Goal: Information Seeking & Learning: Learn about a topic

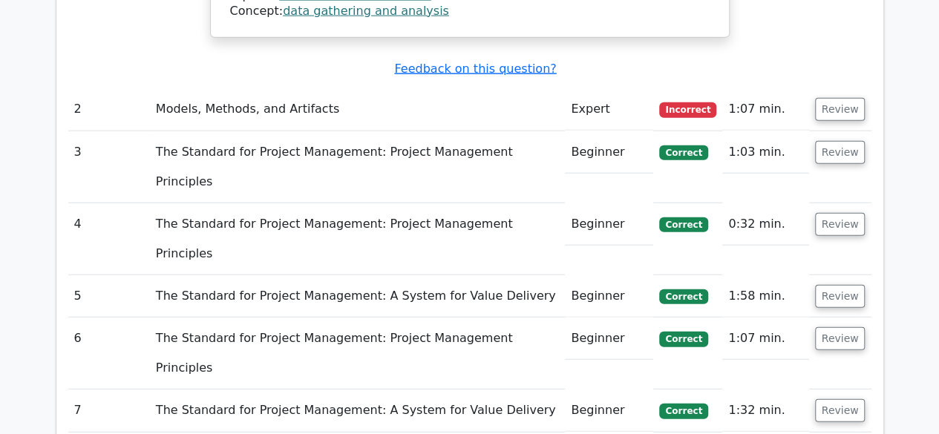
scroll to position [1846, 0]
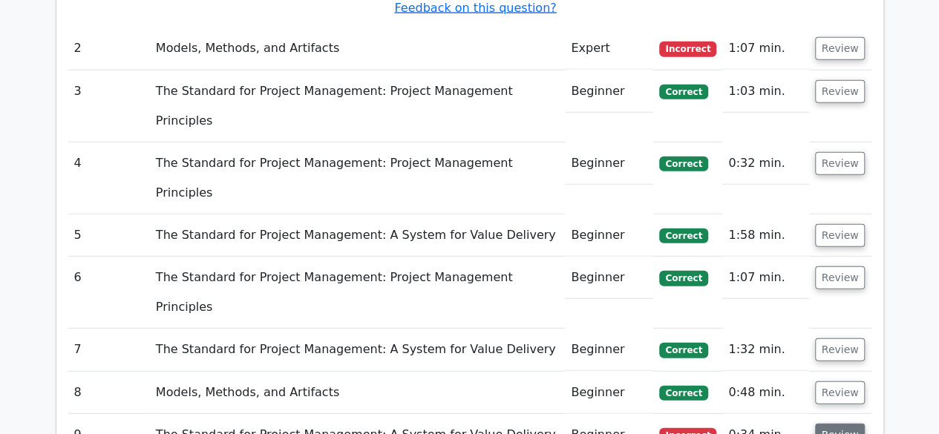
click at [845, 424] on button "Review" at bounding box center [840, 435] width 50 height 23
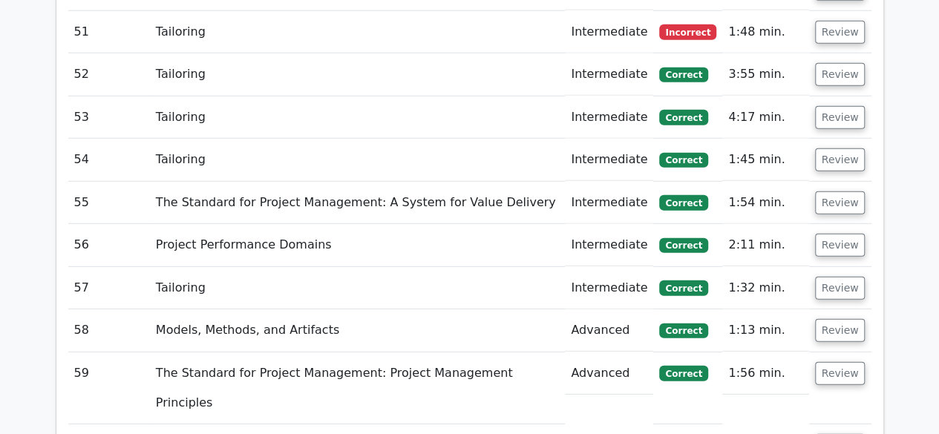
scroll to position [4802, 0]
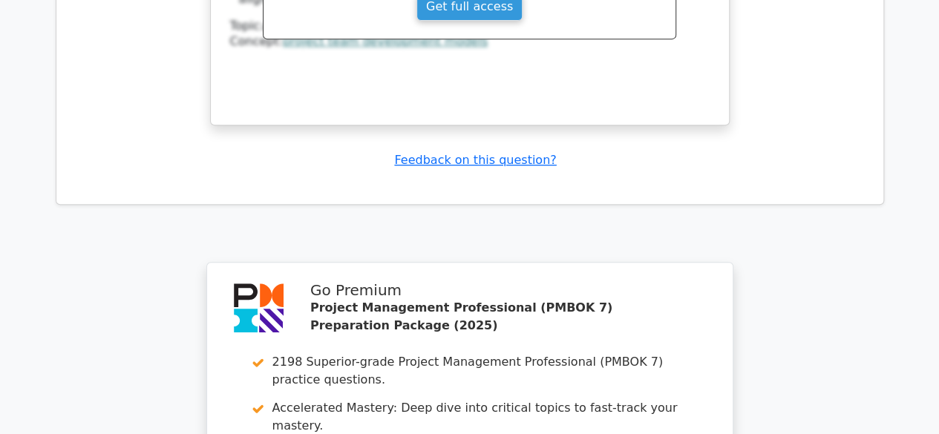
scroll to position [5968, 0]
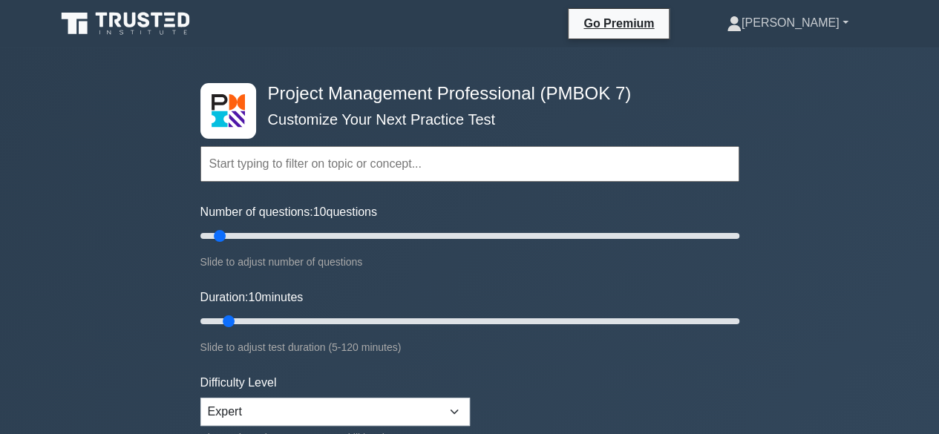
click at [824, 22] on link "[PERSON_NAME]" at bounding box center [787, 23] width 193 height 30
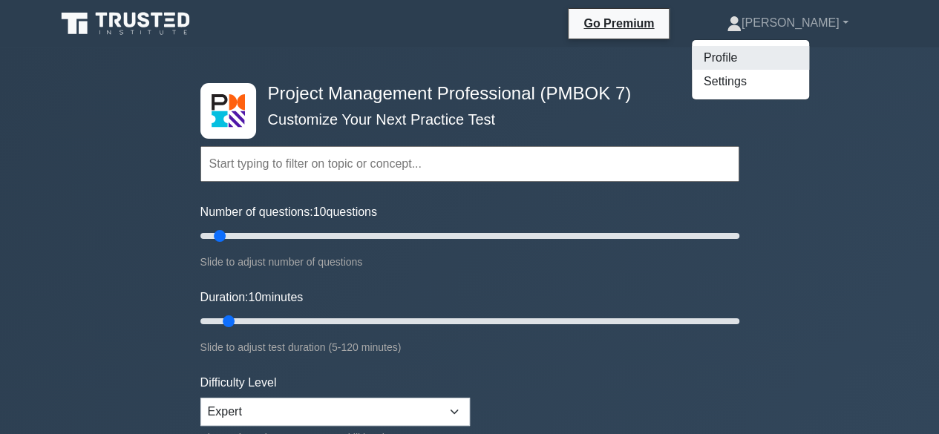
click at [767, 56] on link "Profile" at bounding box center [750, 58] width 117 height 24
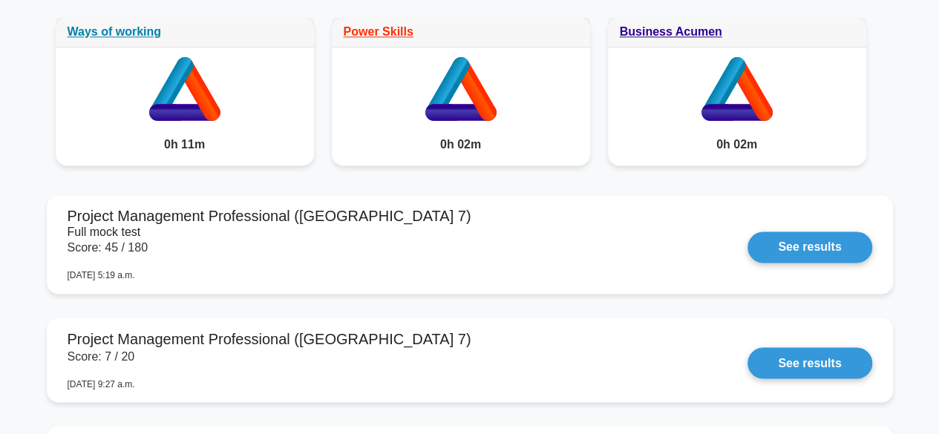
scroll to position [1118, 0]
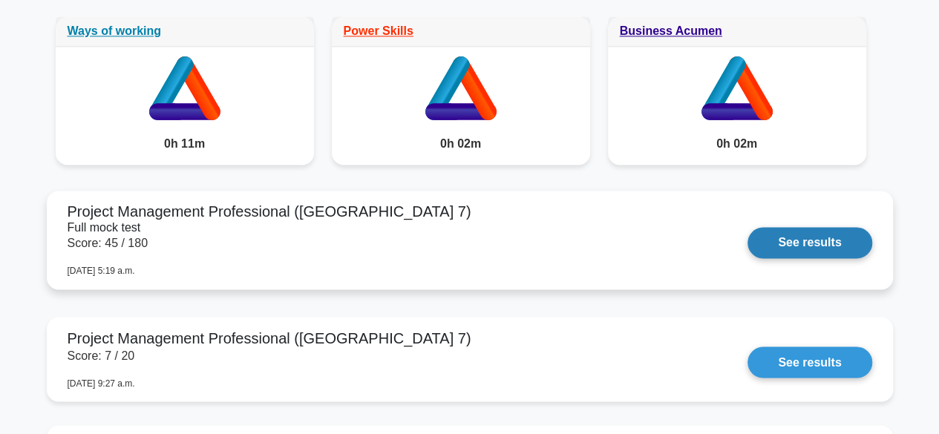
click at [816, 247] on link "See results" at bounding box center [809, 242] width 124 height 31
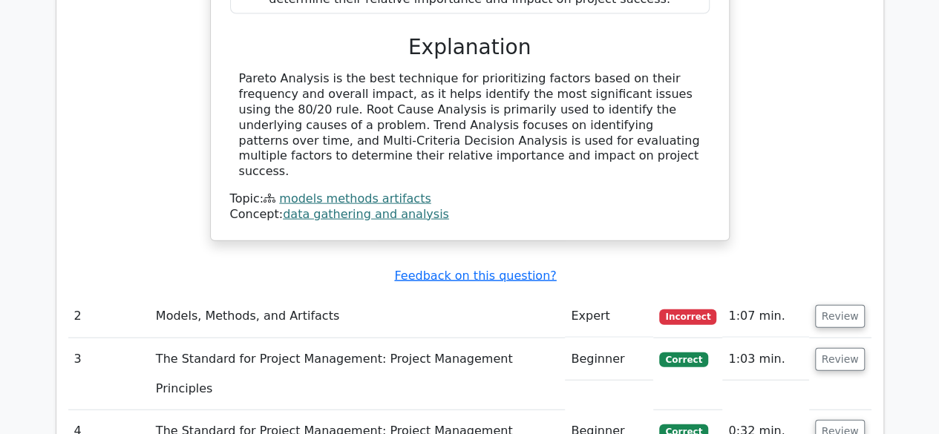
scroll to position [1588, 0]
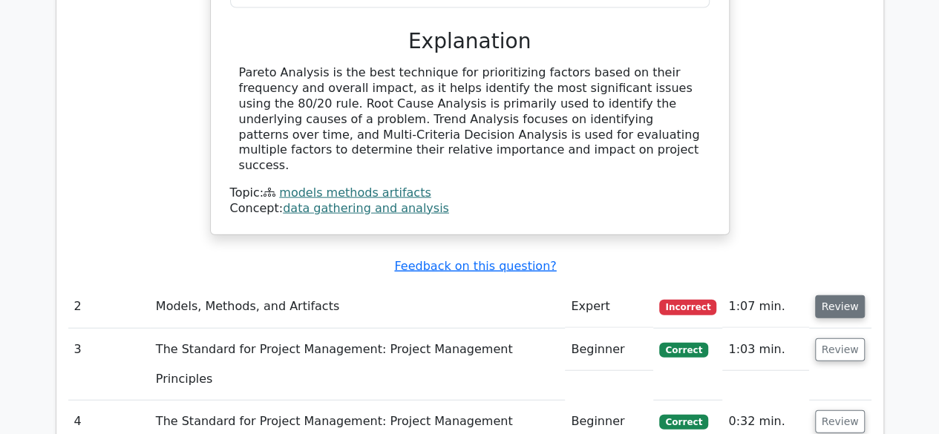
click at [830, 295] on button "Review" at bounding box center [840, 306] width 50 height 23
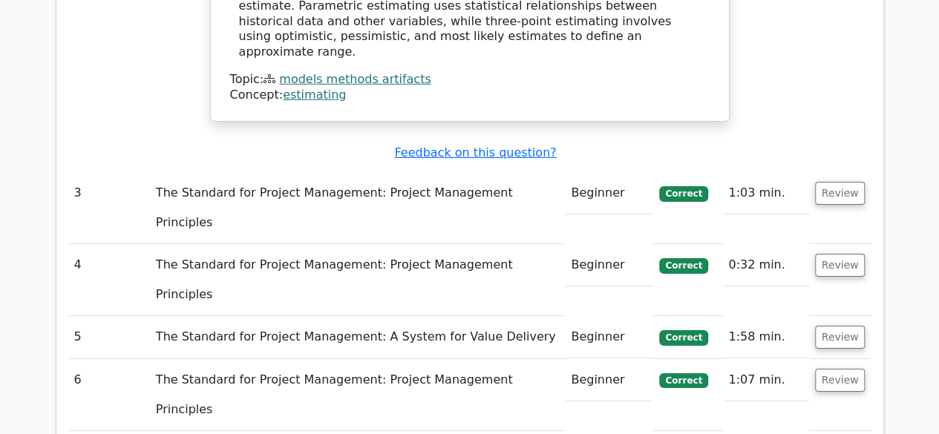
scroll to position [2354, 0]
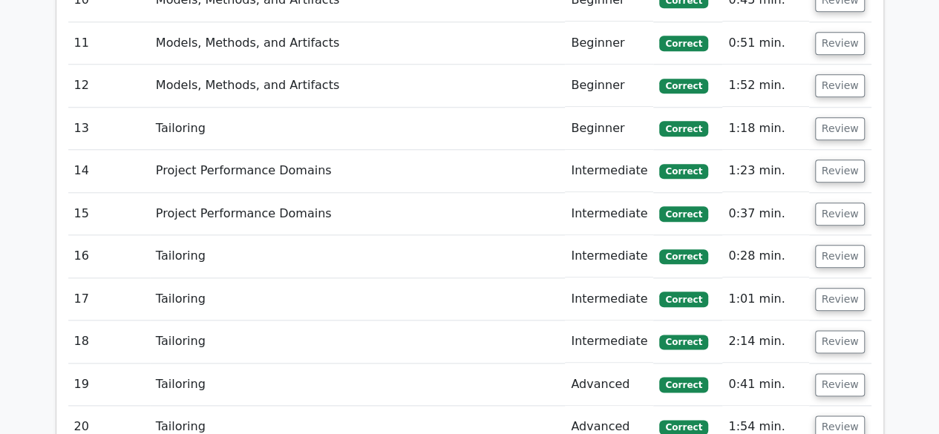
scroll to position [3552, 0]
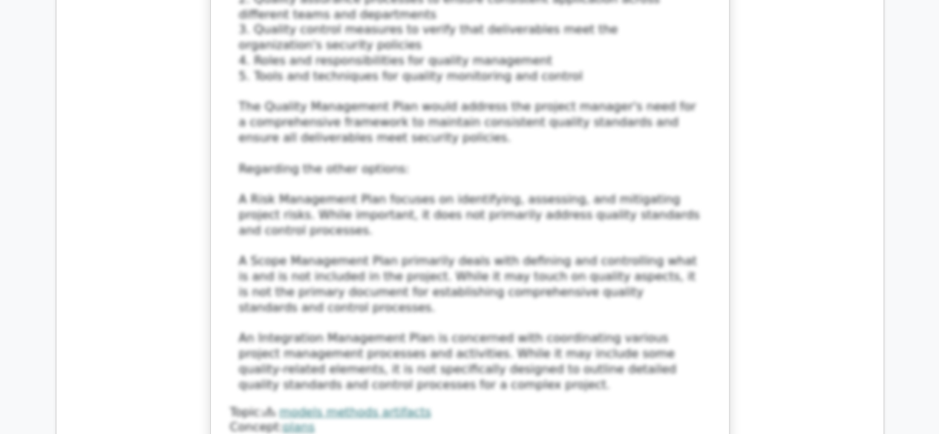
scroll to position [4701, 0]
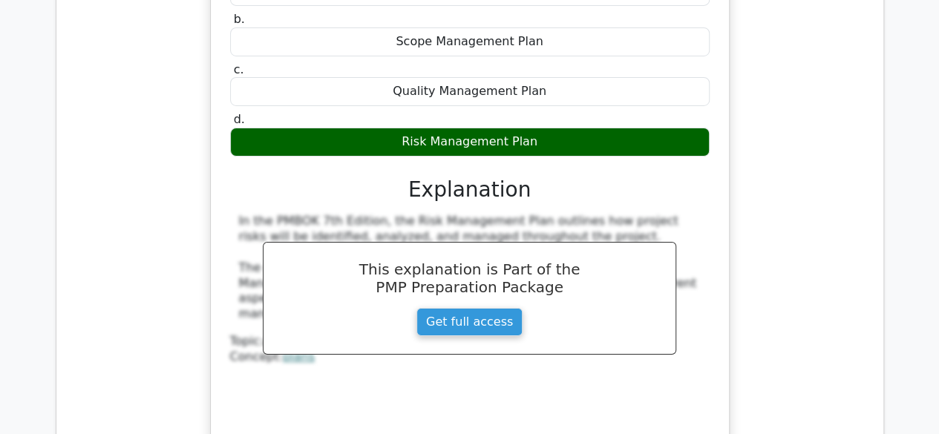
scroll to position [5375, 0]
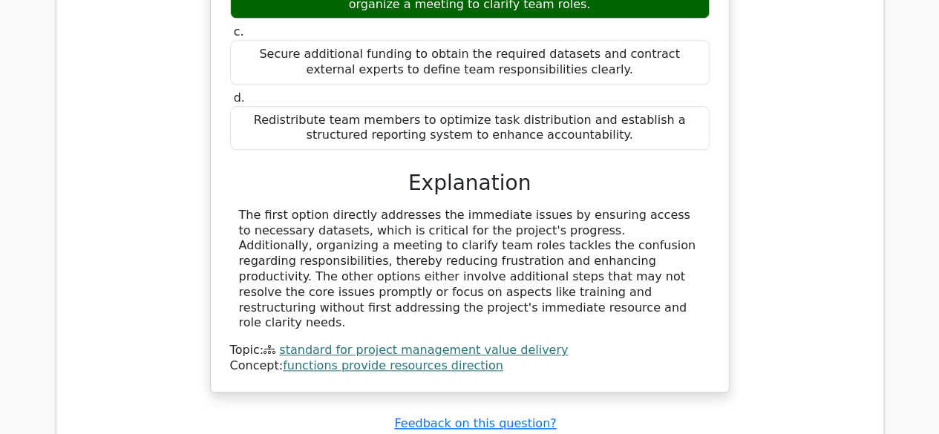
scroll to position [6226, 0]
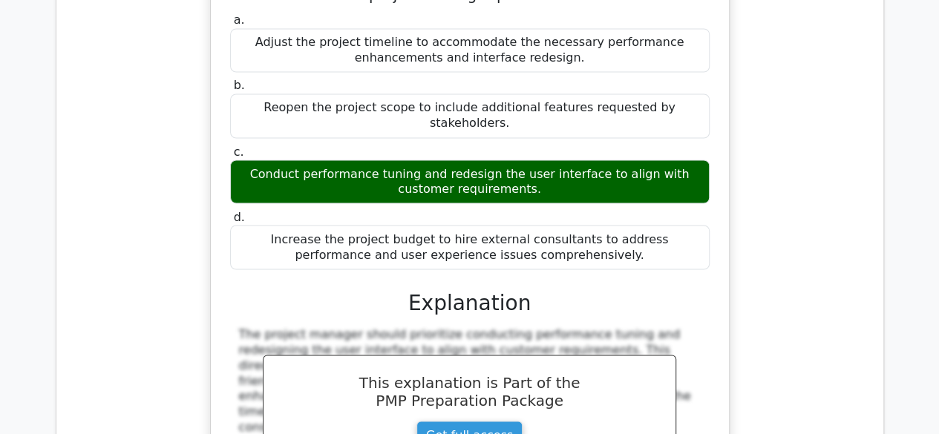
scroll to position [6893, 0]
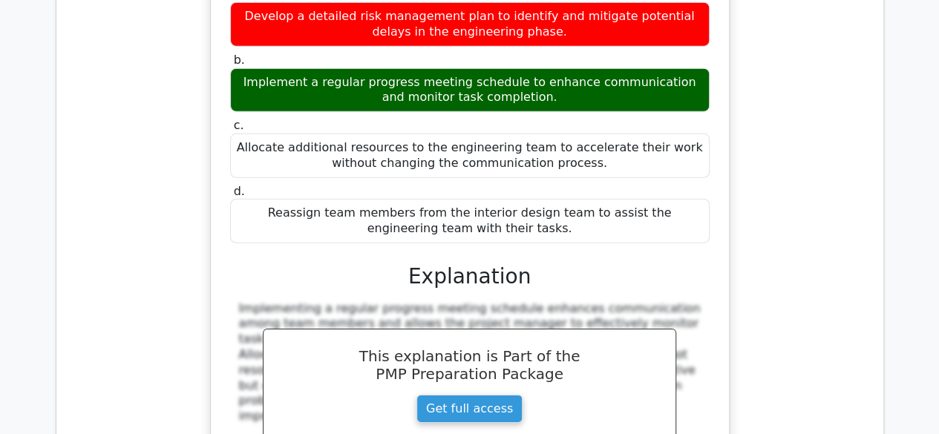
scroll to position [7795, 0]
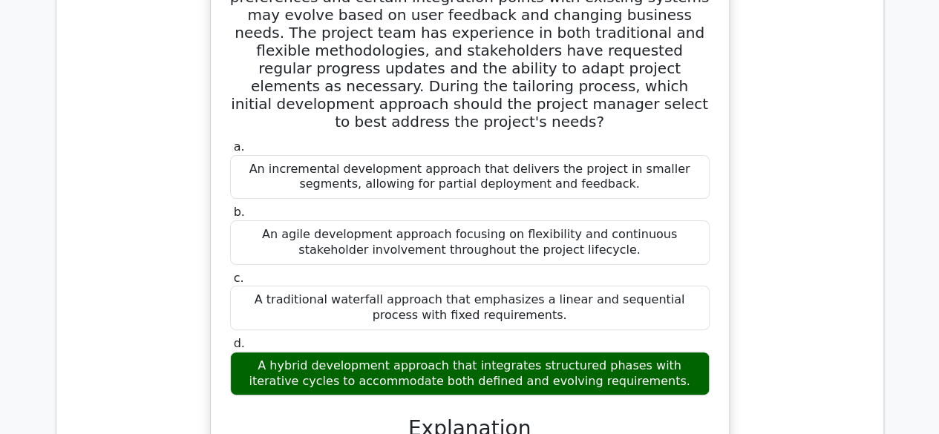
scroll to position [8510, 0]
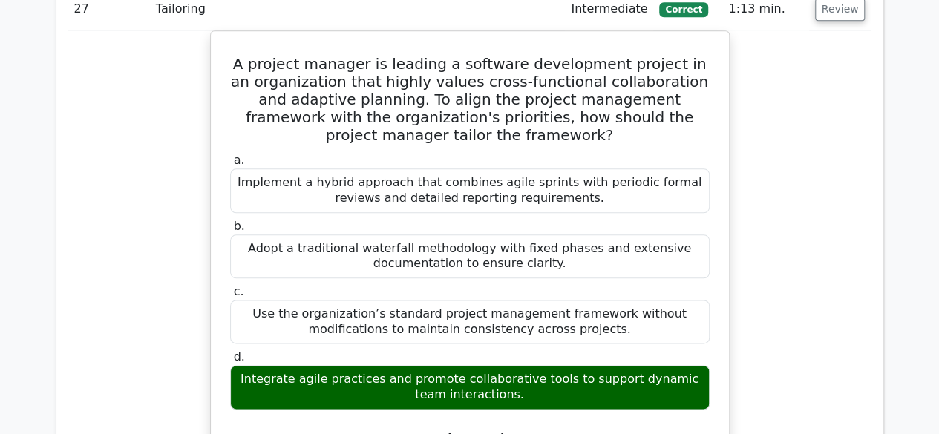
scroll to position [9219, 0]
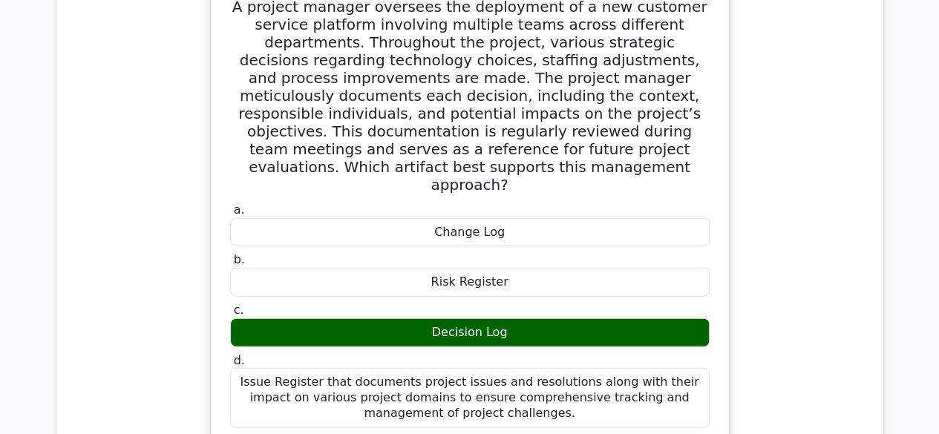
scroll to position [10074, 0]
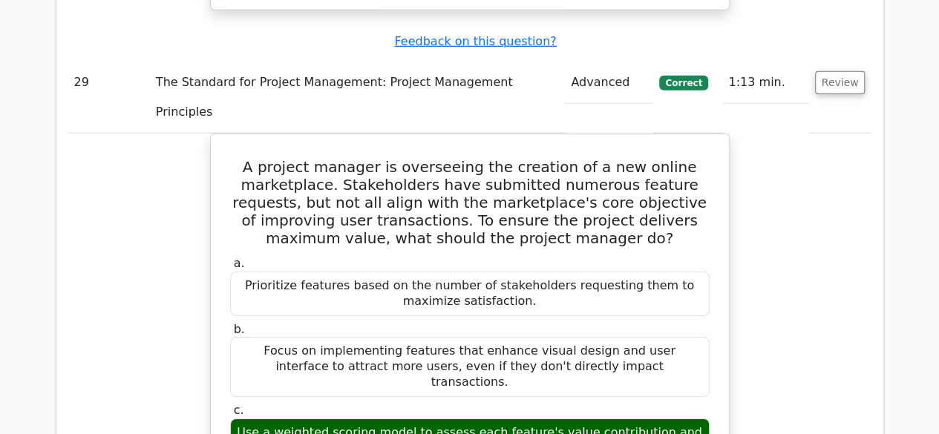
scroll to position [10726, 0]
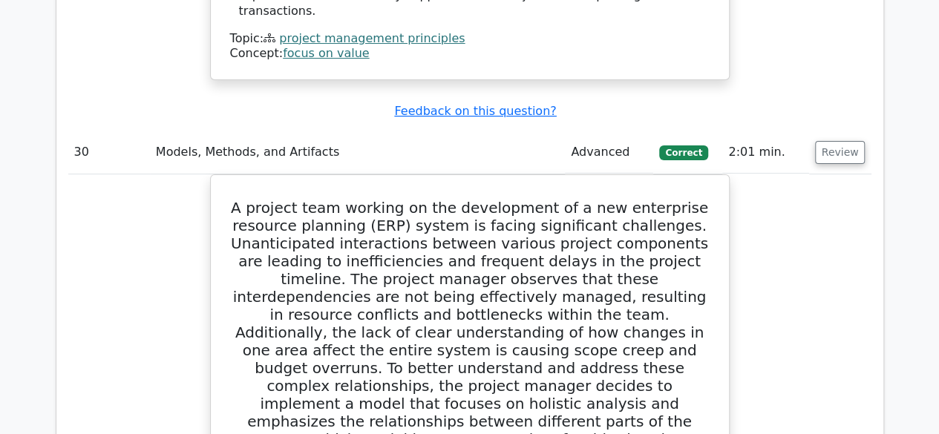
scroll to position [11404, 0]
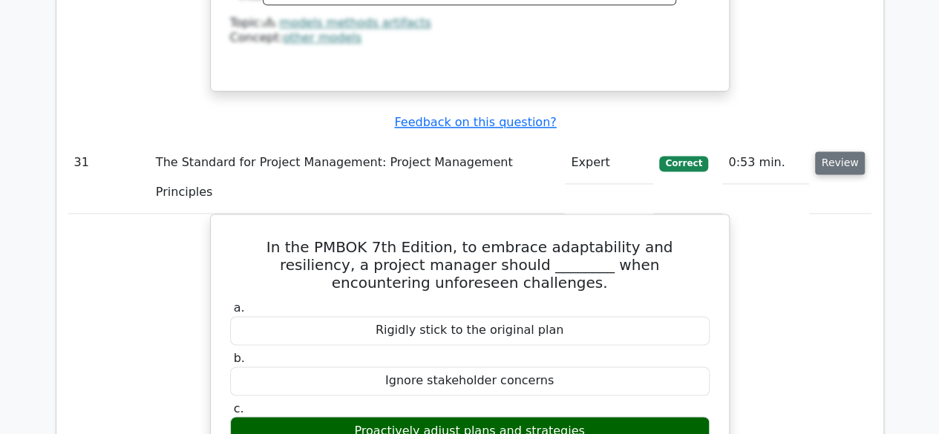
scroll to position [12249, 0]
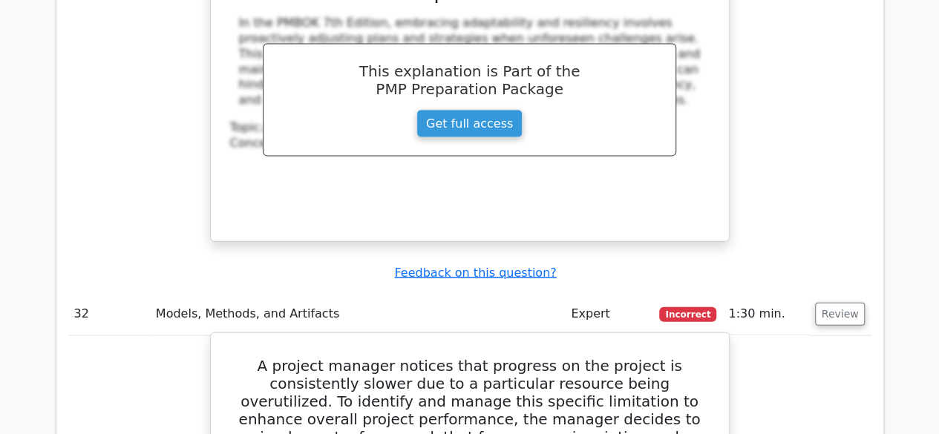
scroll to position [12784, 0]
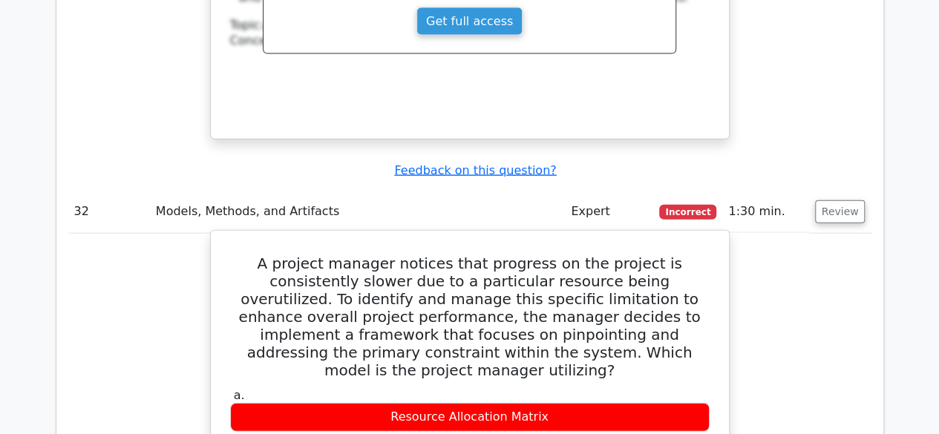
scroll to position [12887, 0]
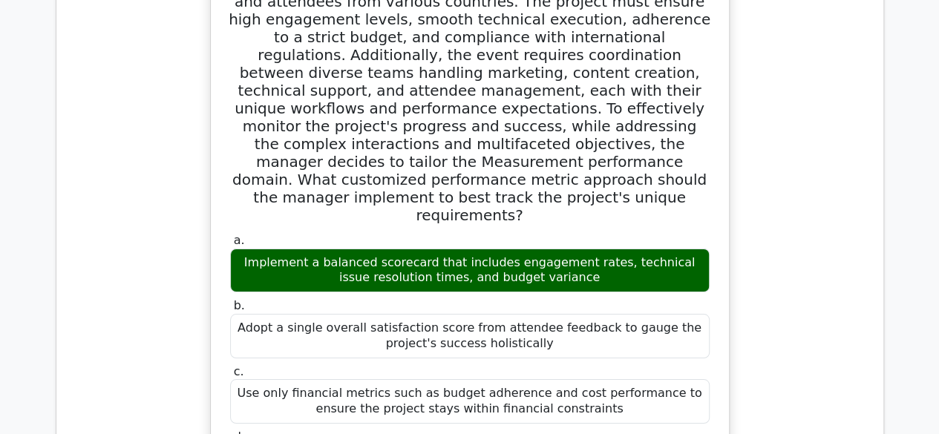
scroll to position [13888, 0]
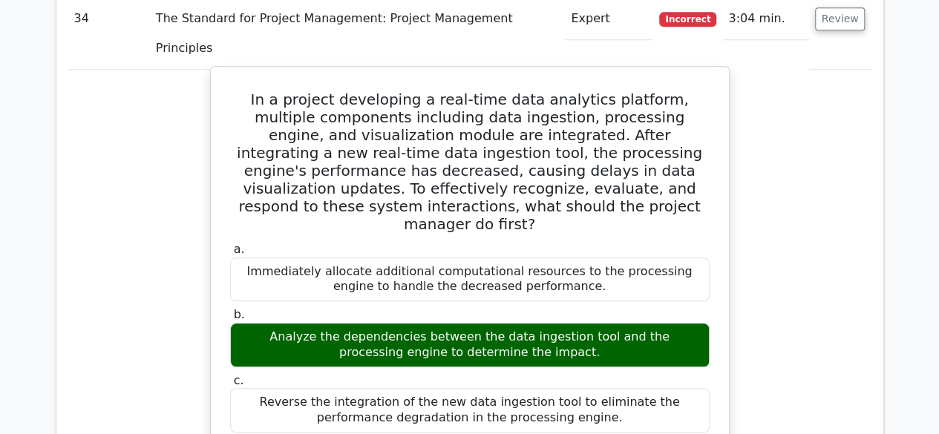
scroll to position [14696, 0]
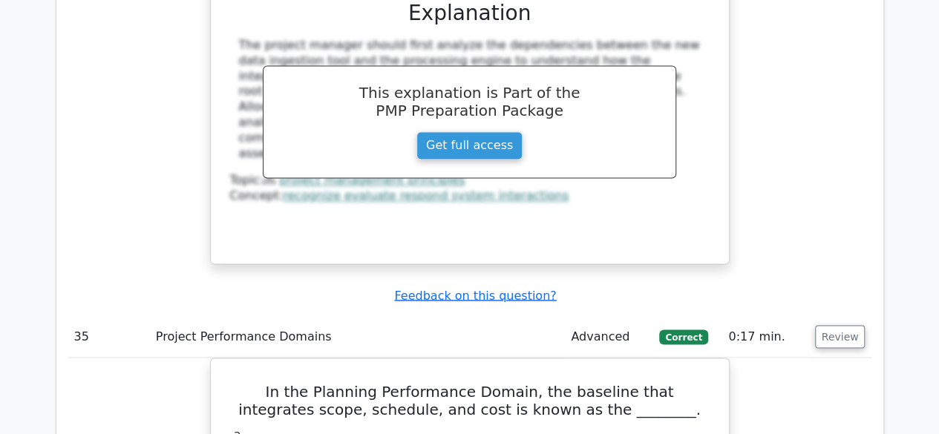
scroll to position [15224, 0]
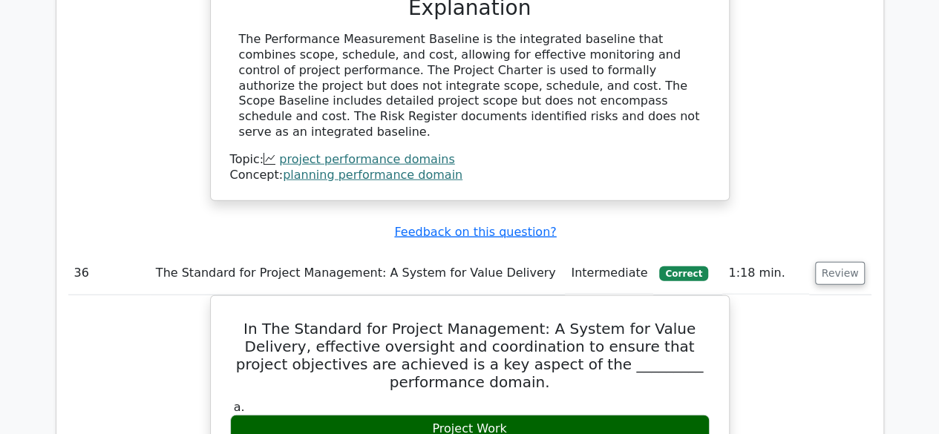
scroll to position [15882, 0]
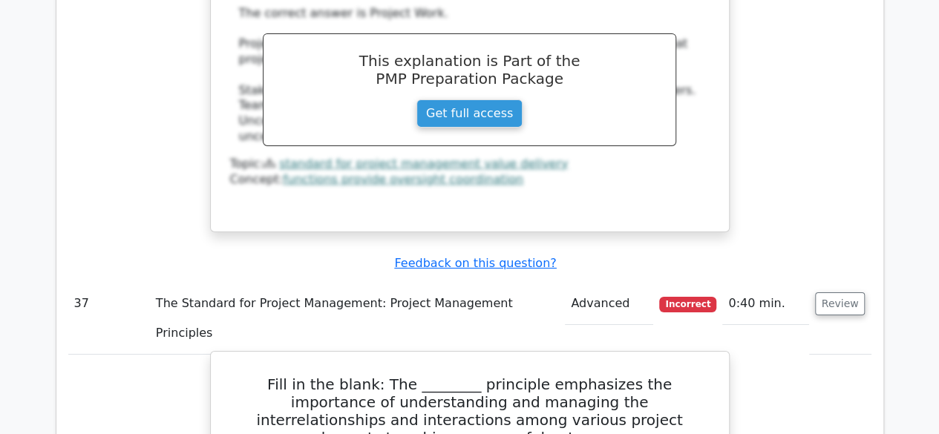
scroll to position [16521, 0]
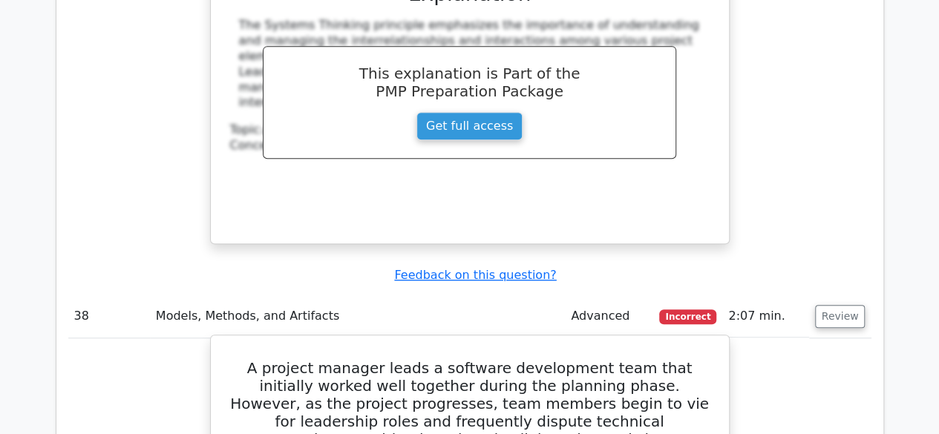
scroll to position [17257, 0]
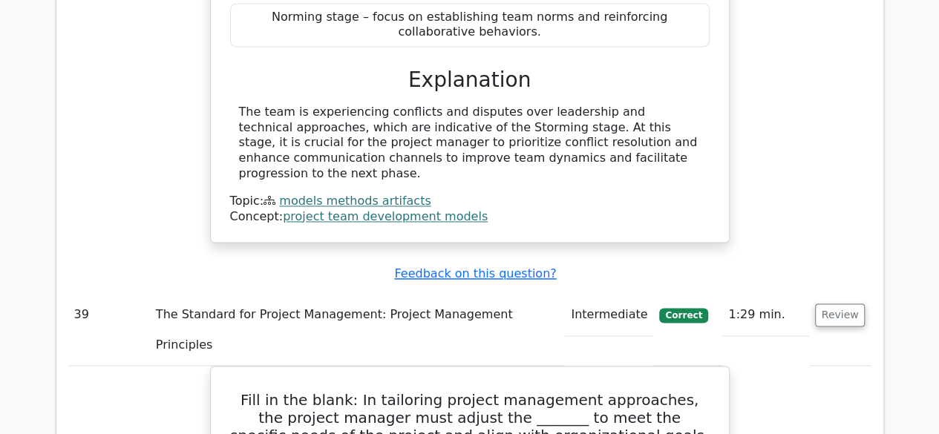
scroll to position [17971, 0]
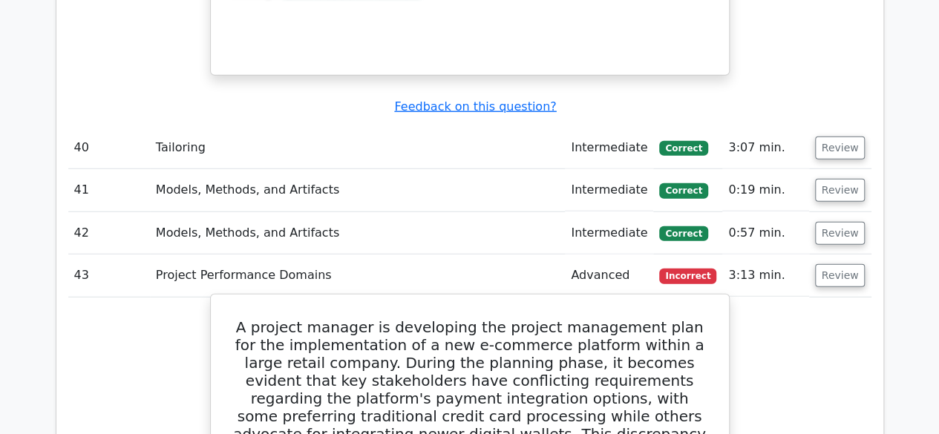
scroll to position [18900, 0]
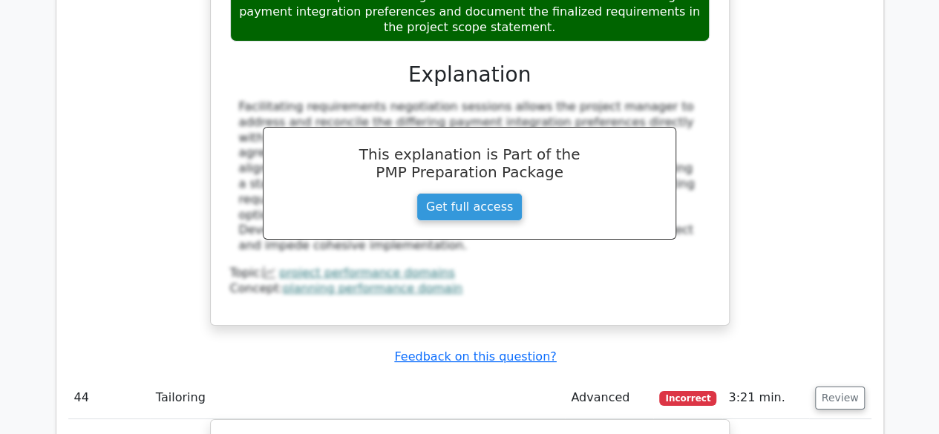
scroll to position [19602, 0]
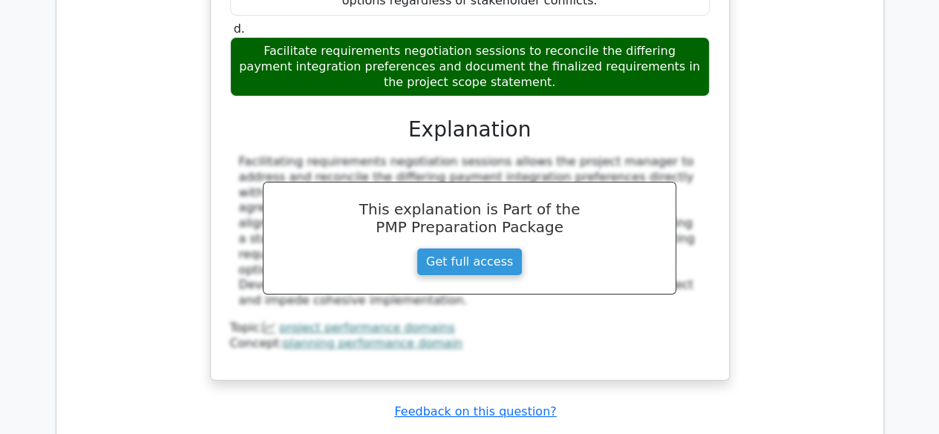
scroll to position [19547, 0]
